Goal: Task Accomplishment & Management: Use online tool/utility

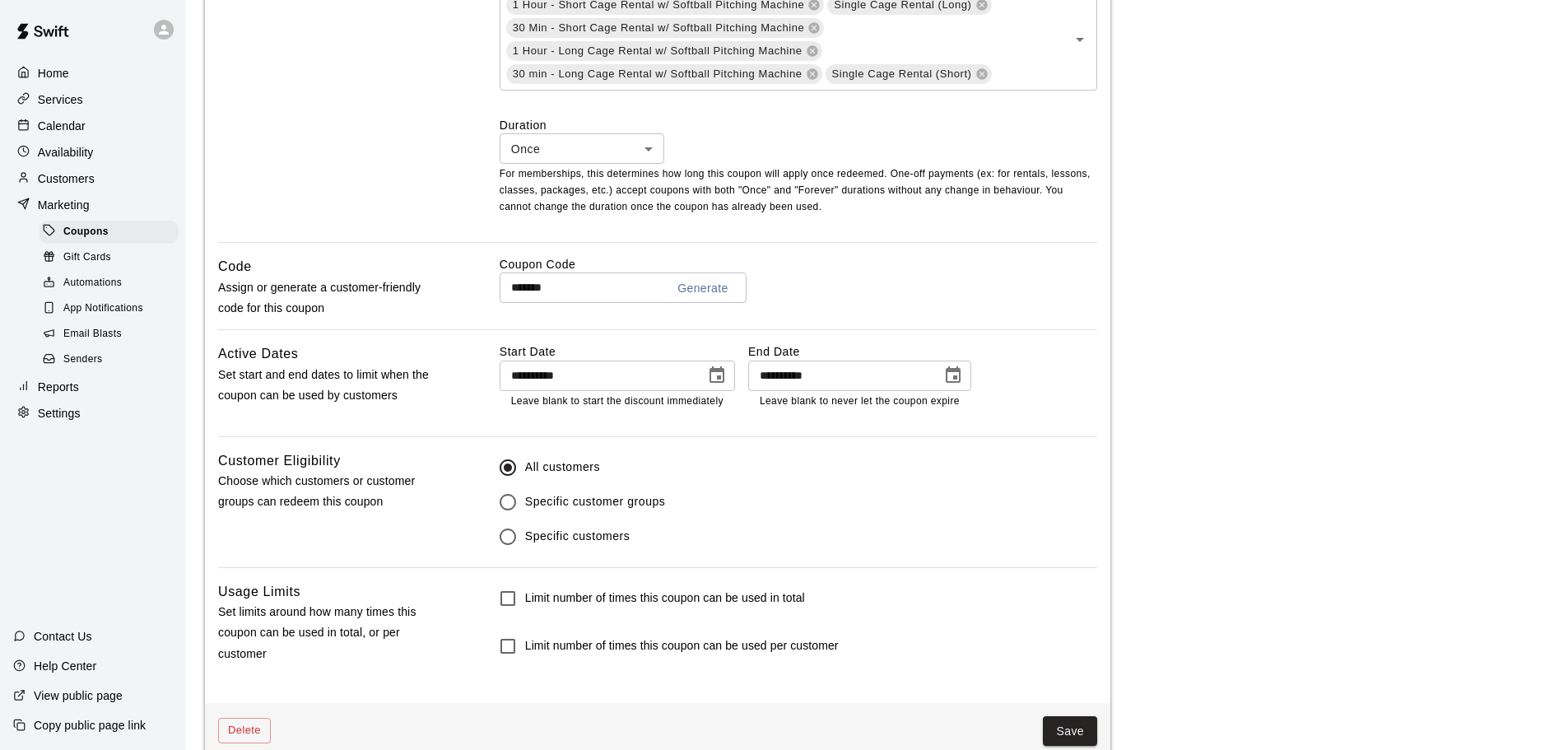
scroll to position [872, 0]
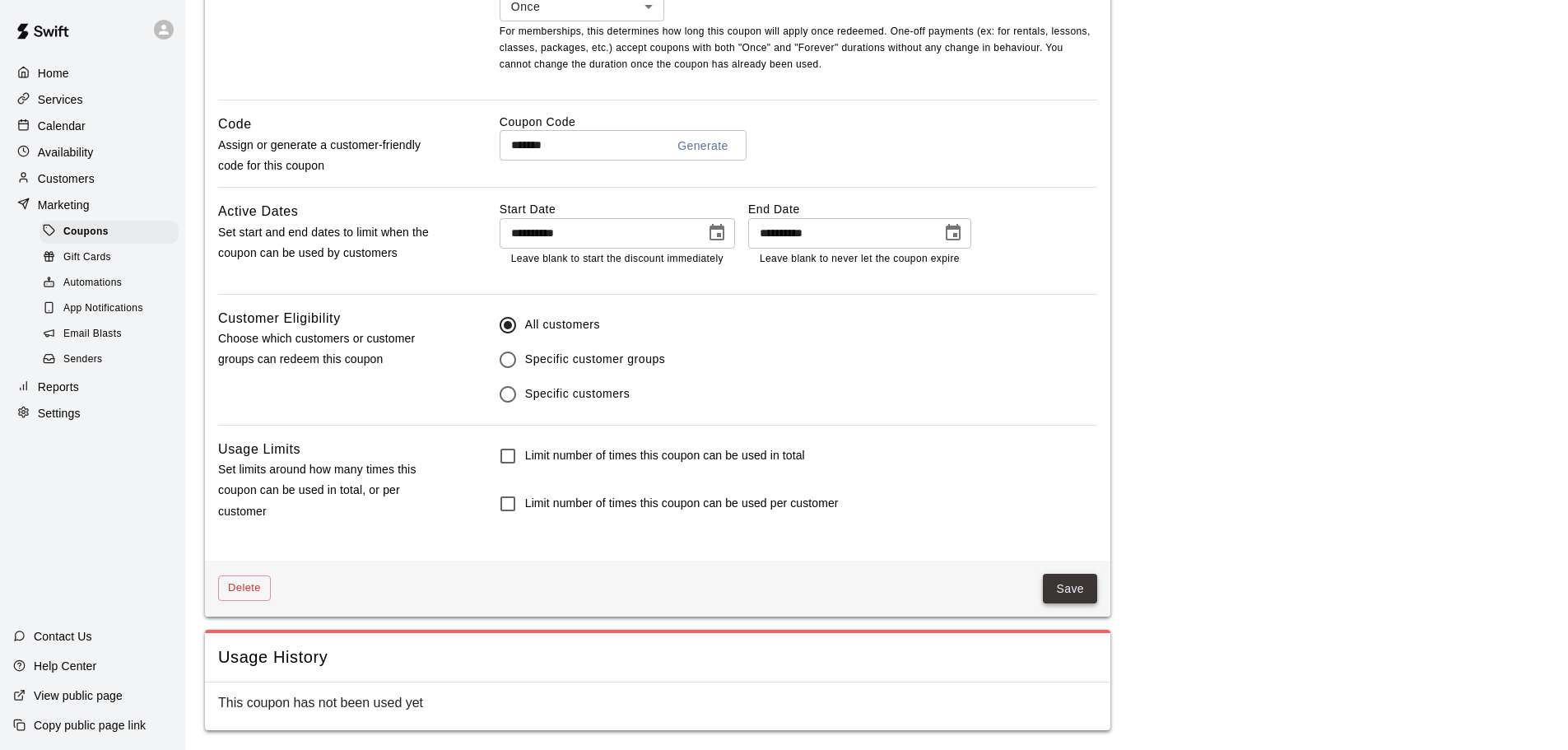
click at [1055, 599] on button "Save" at bounding box center [1069, 589] width 54 height 30
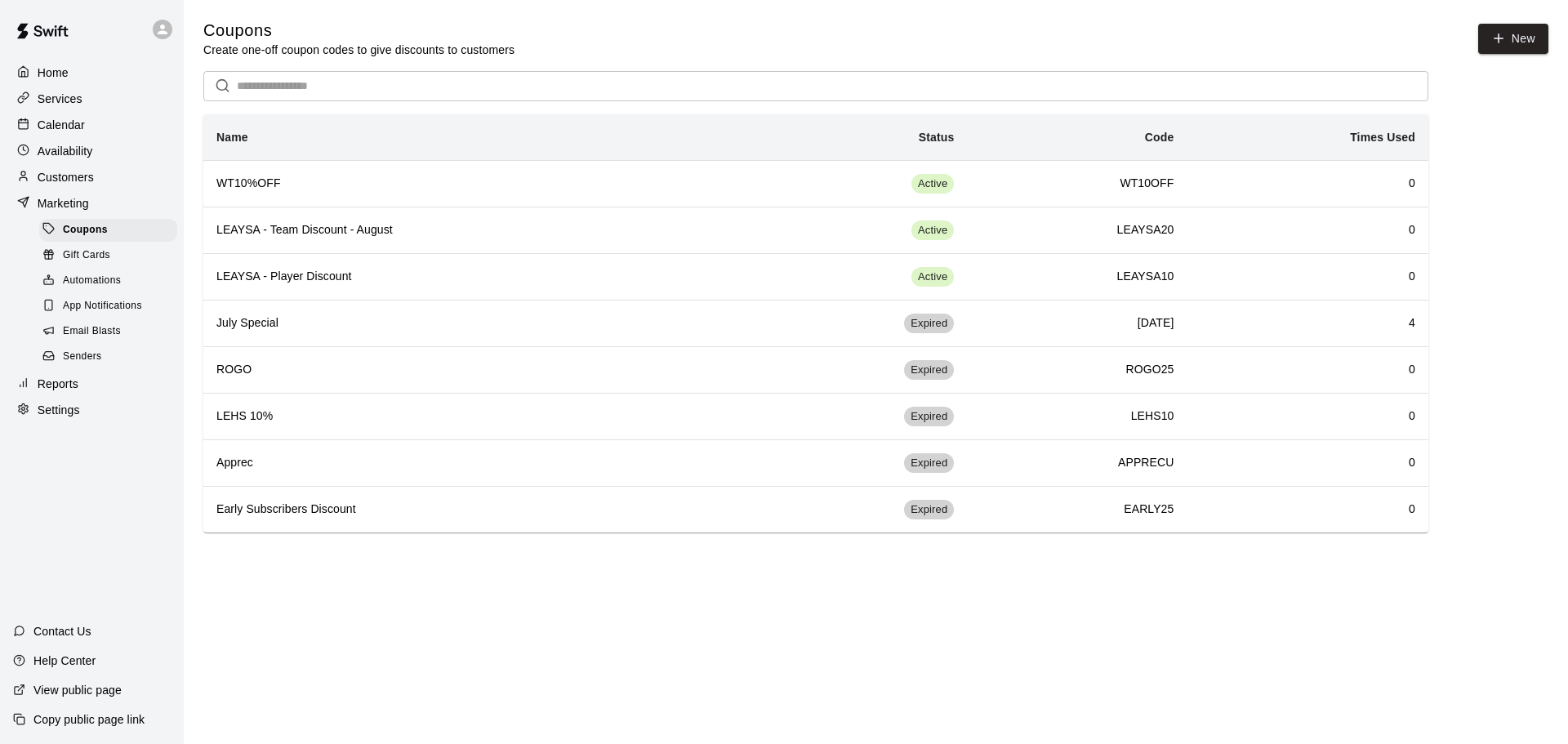
click at [62, 396] on div "Reports" at bounding box center [91, 383] width 157 height 25
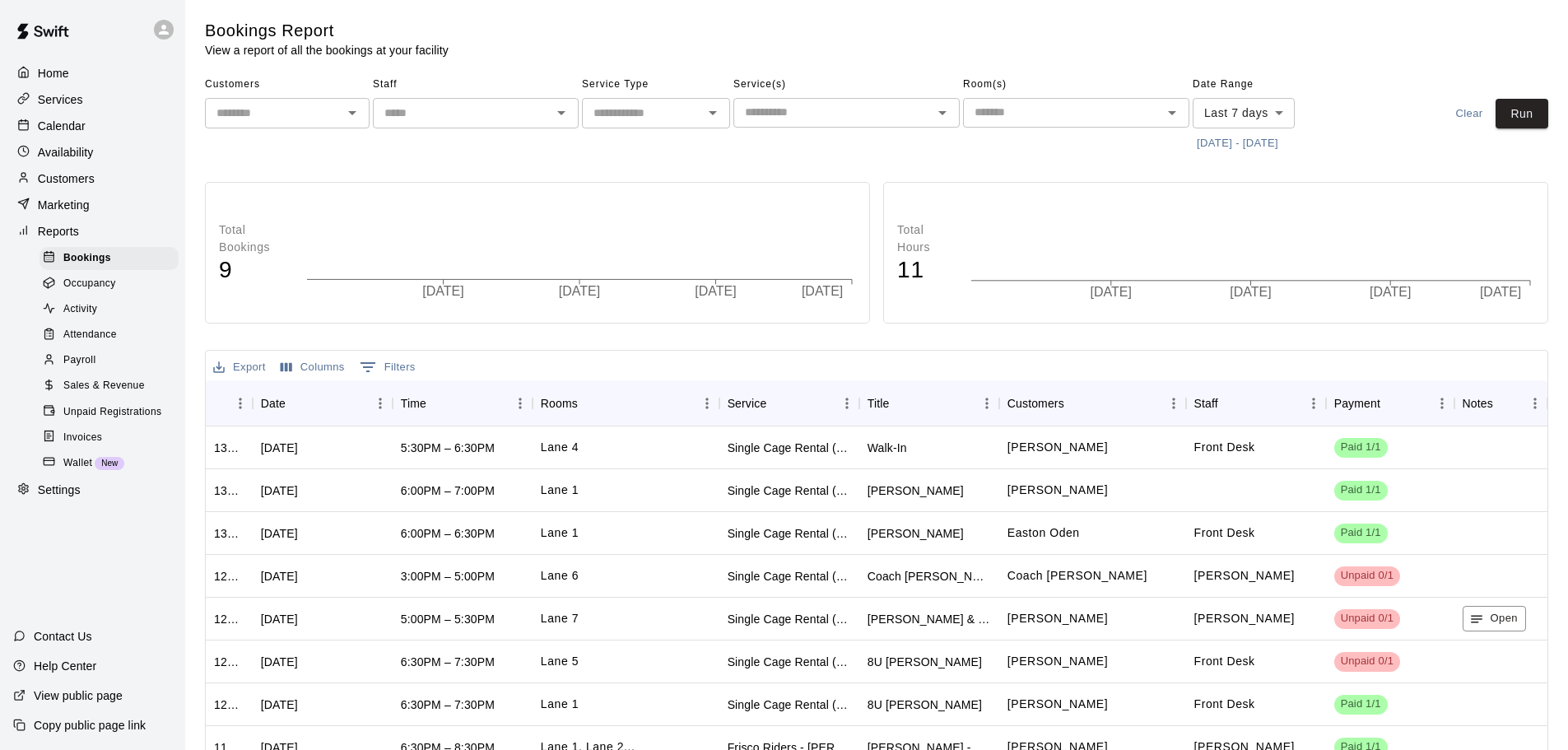
click at [82, 394] on span "Sales & Revenue" at bounding box center [104, 386] width 82 height 17
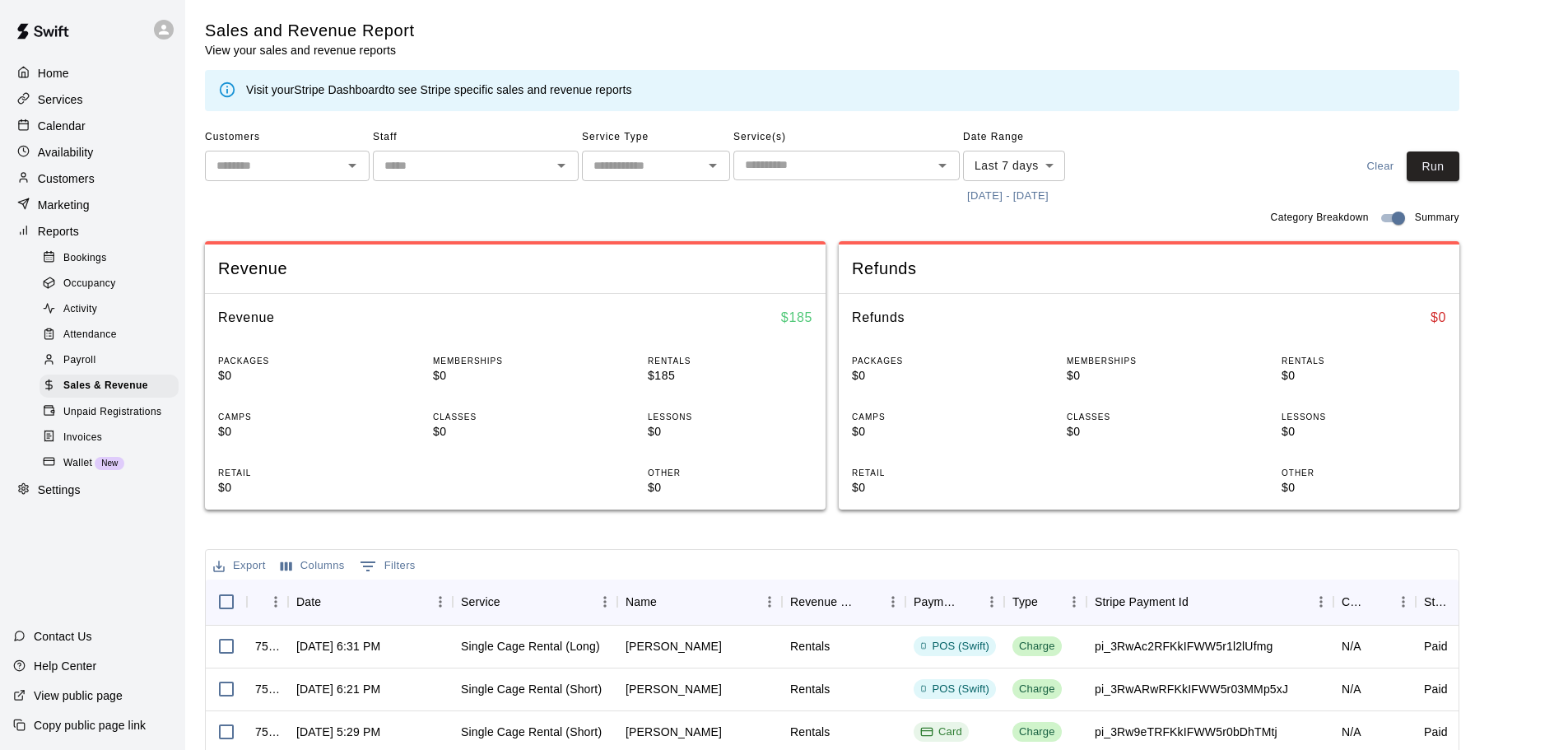
click at [1050, 171] on body "Home Services Calendar Availability Customers Marketing Reports Bookings Occupa…" at bounding box center [784, 566] width 1568 height 1131
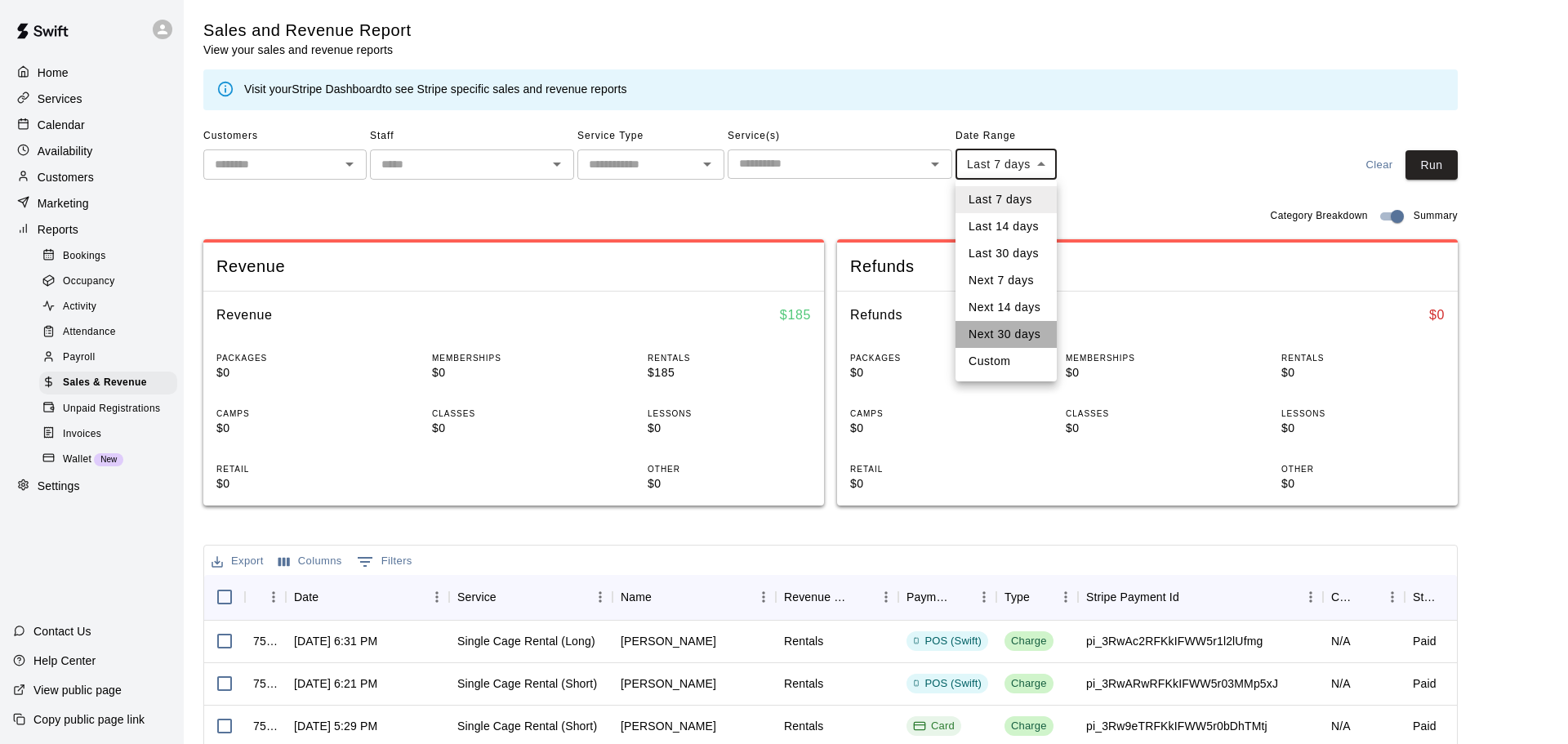
click at [1006, 335] on li "Next 30 days" at bounding box center [1006, 335] width 101 height 27
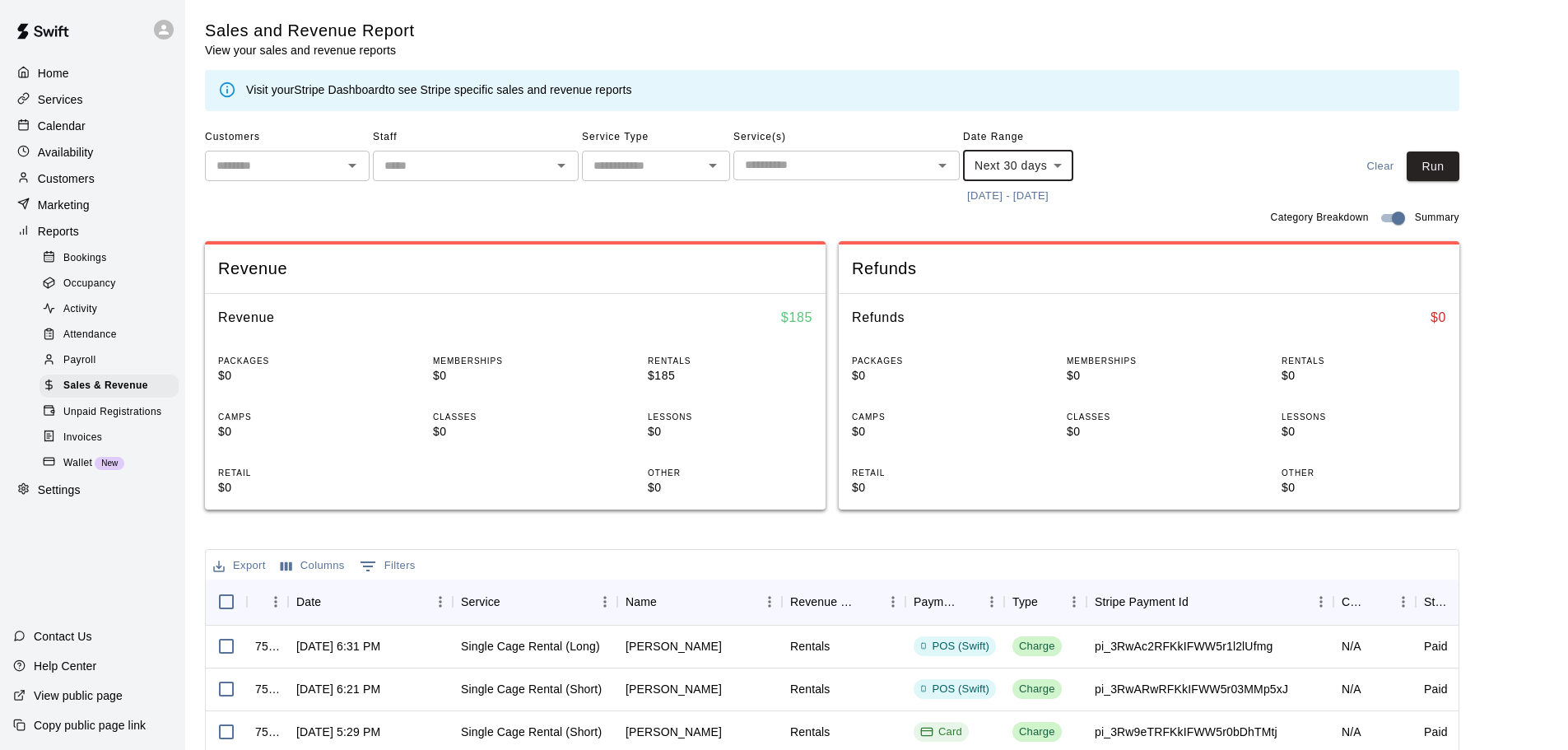
click at [1446, 187] on div "Customers ​ Staff ​ Service Type ​ Service(s) ​ Date Range Next 30 days *******…" at bounding box center [833, 167] width 1254 height 84
click at [1443, 176] on button "Run" at bounding box center [1432, 166] width 52 height 30
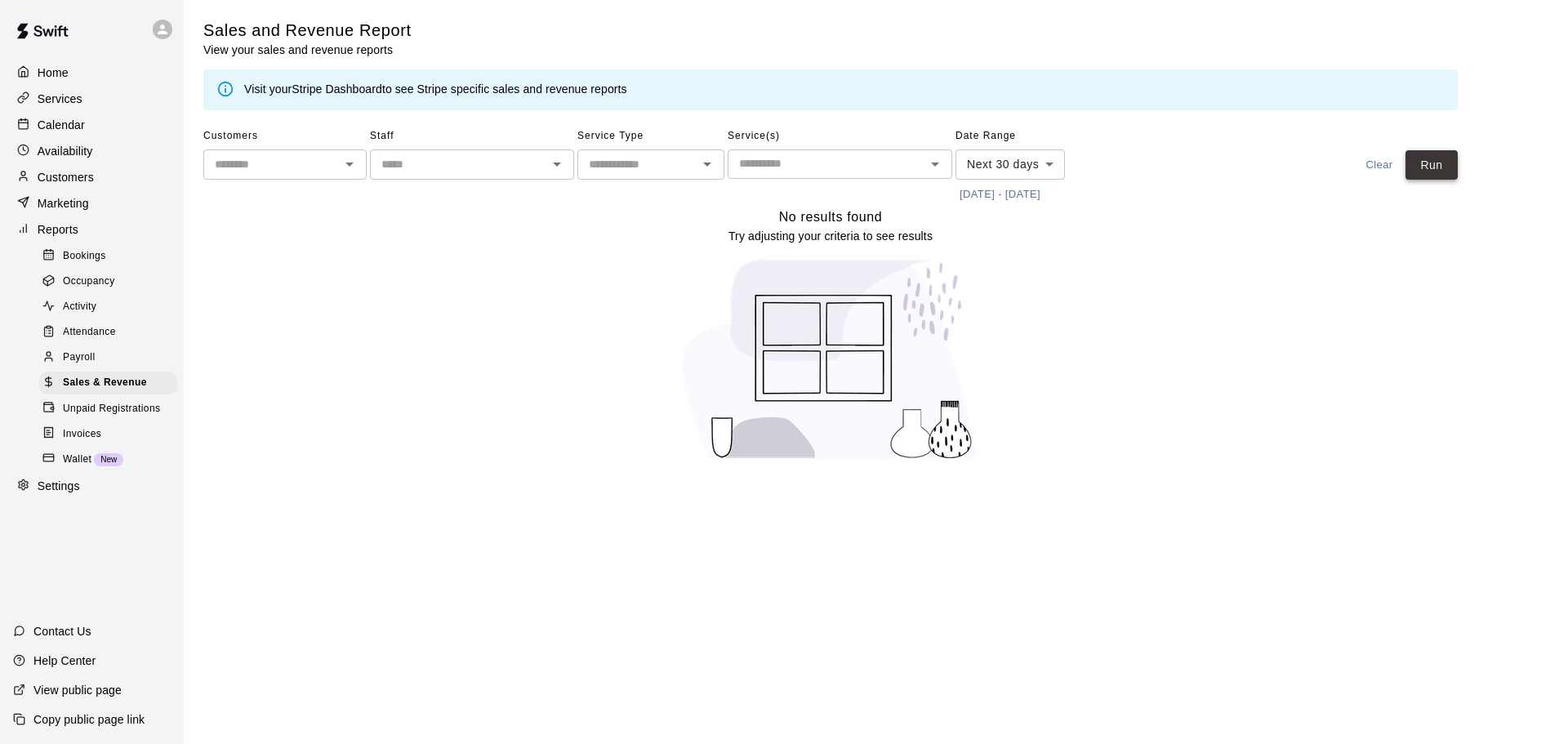
click at [1434, 164] on button "Run" at bounding box center [1431, 165] width 52 height 30
click at [1024, 196] on button "[DATE] - [DATE]" at bounding box center [1000, 195] width 89 height 25
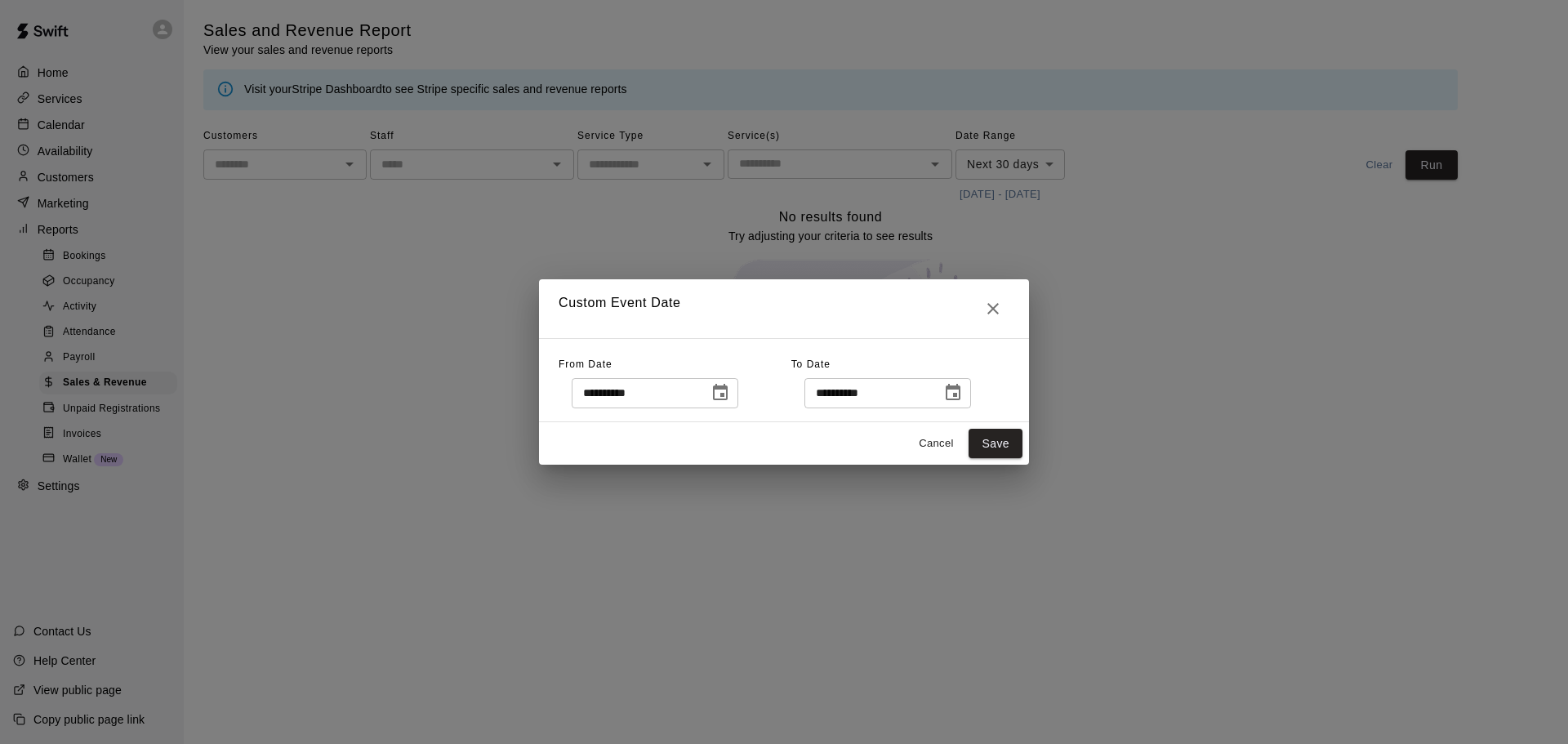
click at [1047, 166] on div "**********" at bounding box center [784, 372] width 1568 height 744
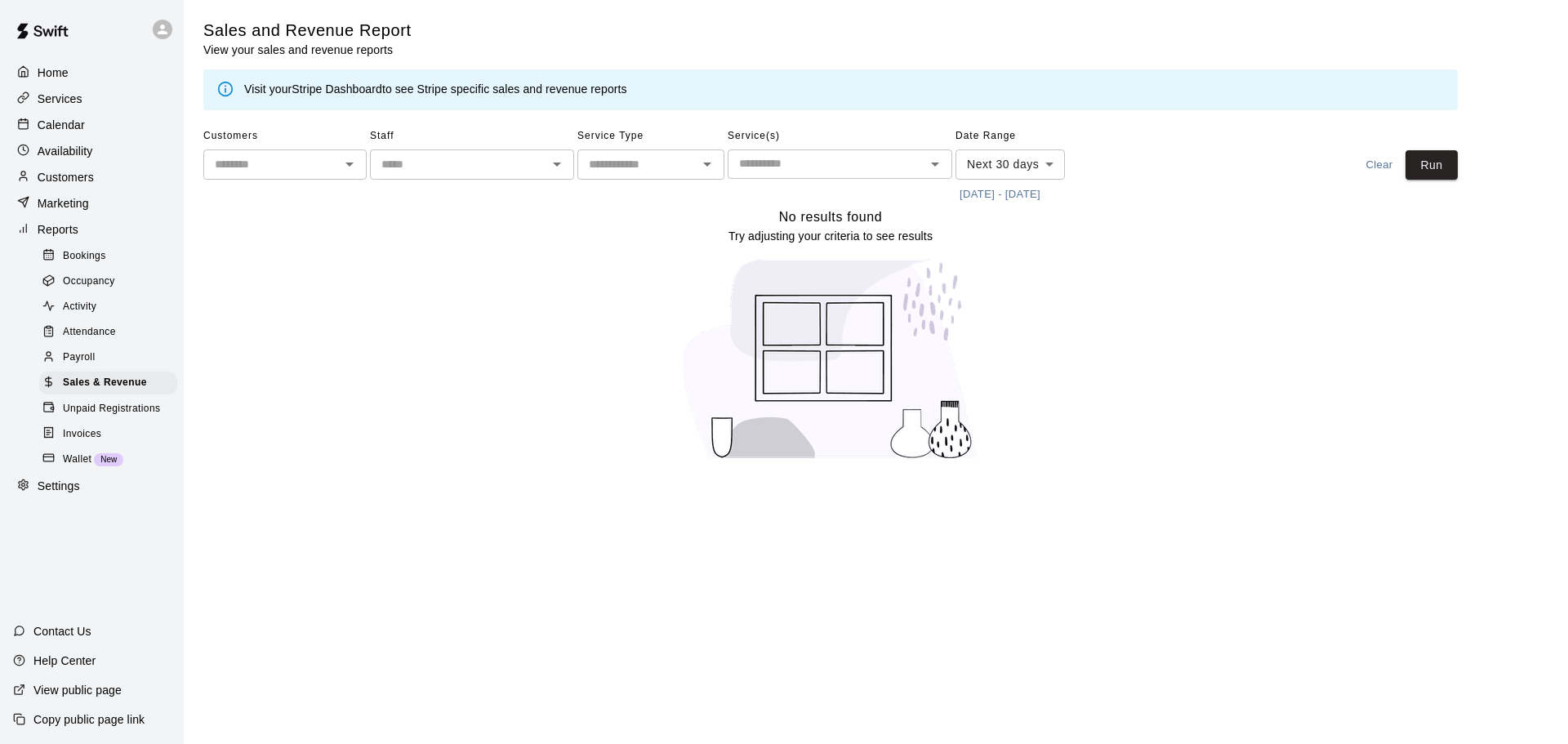
click at [1048, 166] on body "Home Services Calendar Availability Customers Marketing Reports Bookings Occupa…" at bounding box center [784, 240] width 1568 height 480
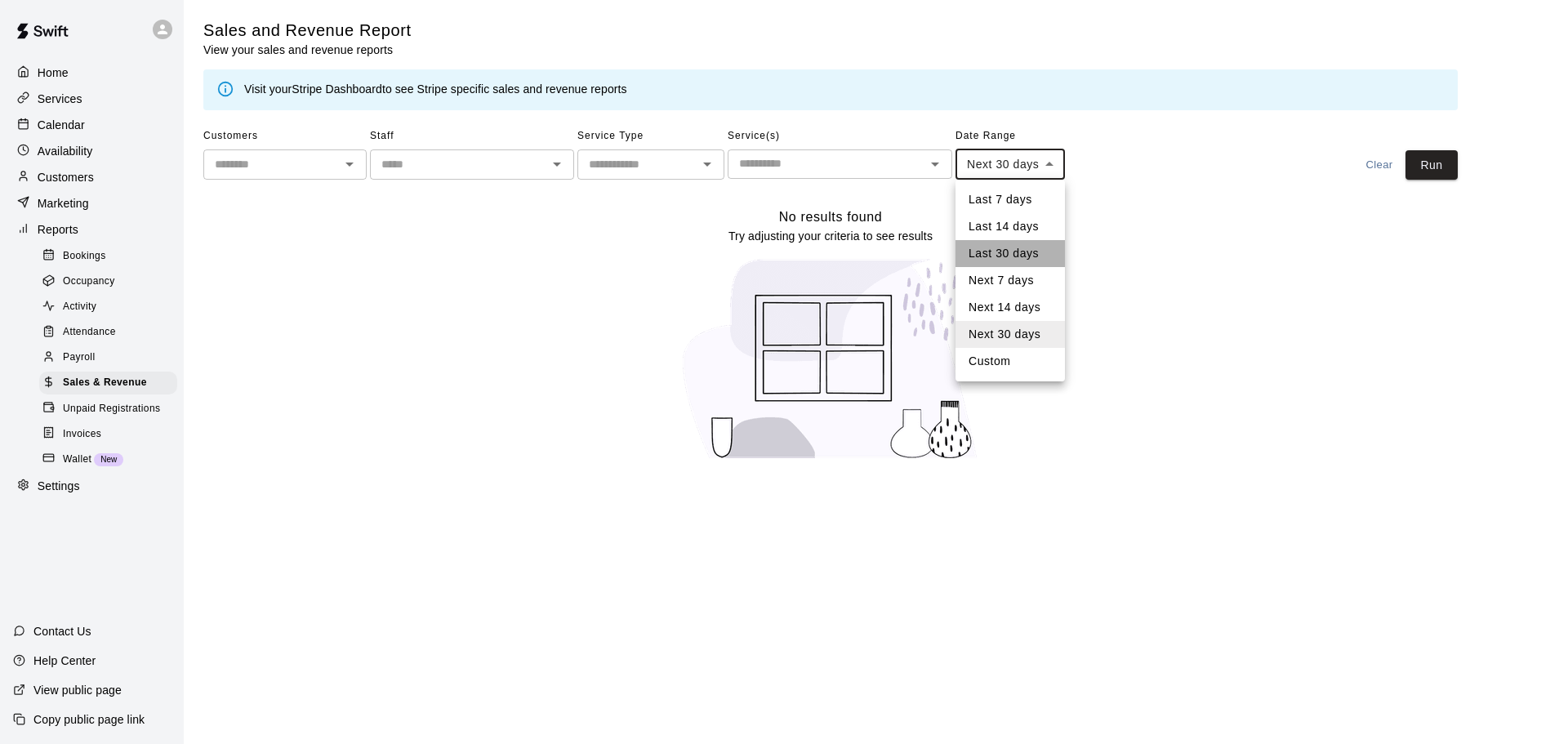
click at [1005, 251] on li "Last 30 days" at bounding box center [1010, 254] width 109 height 27
type input "*****"
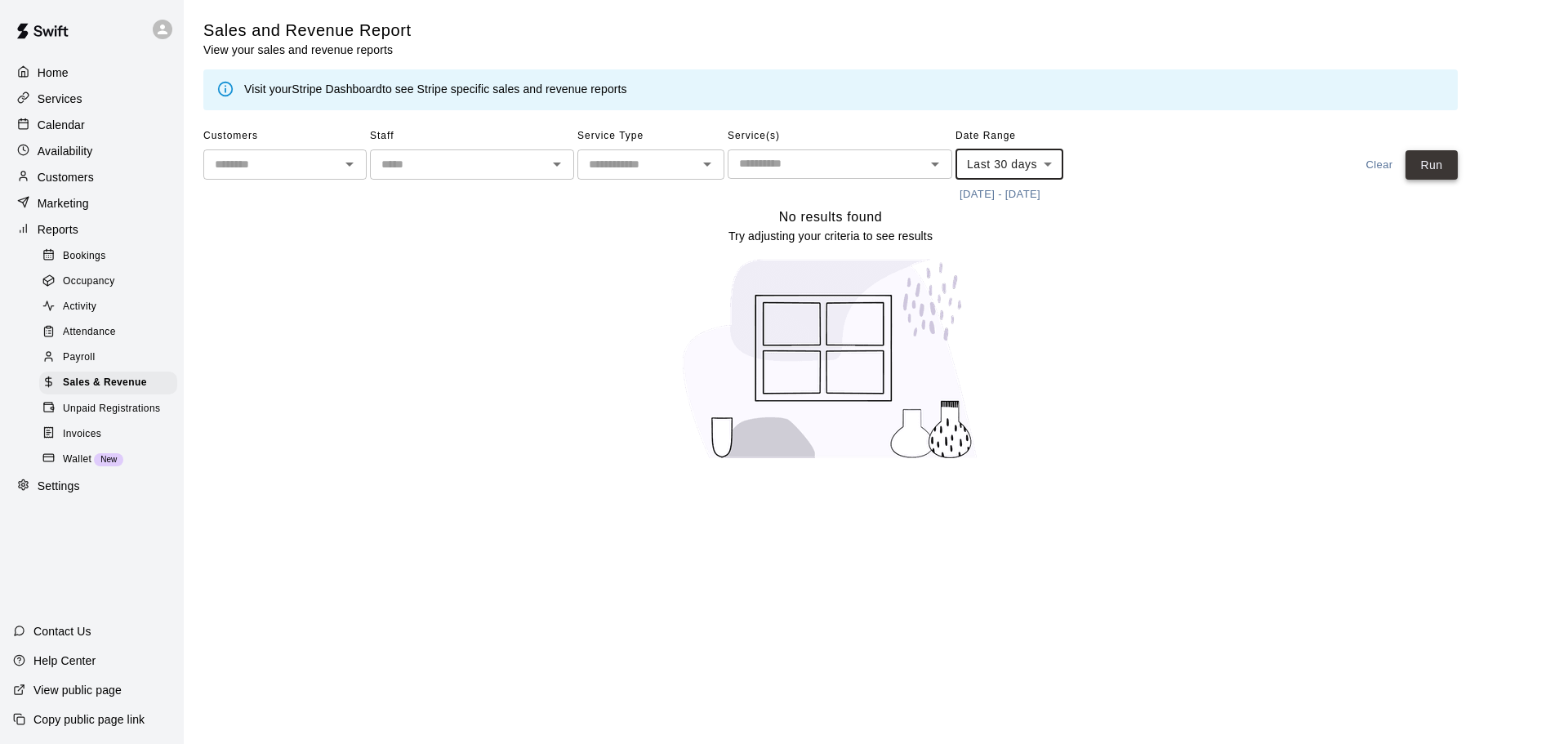
click at [1449, 164] on button "Run" at bounding box center [1431, 165] width 52 height 30
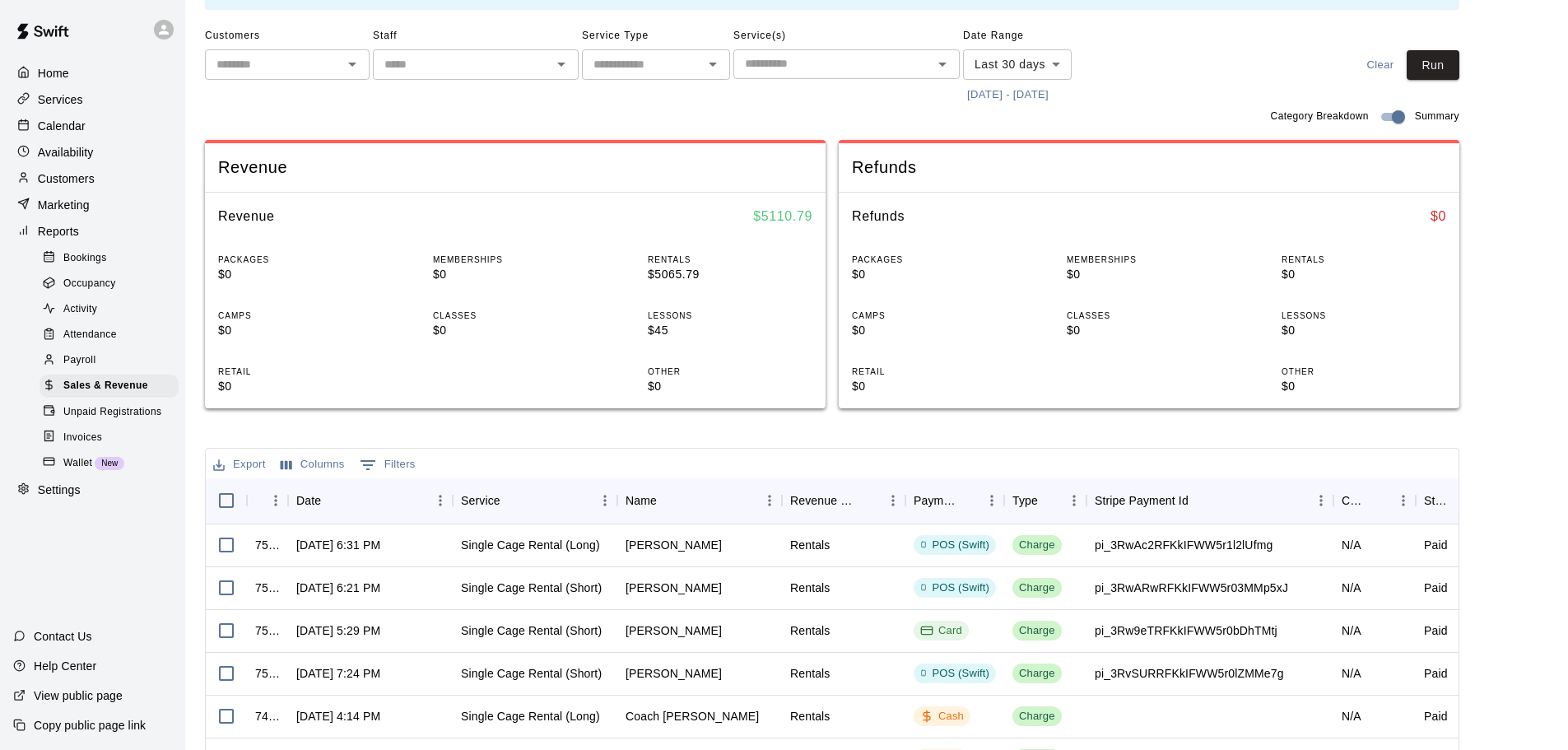
scroll to position [165, 0]
